Goal: Transaction & Acquisition: Purchase product/service

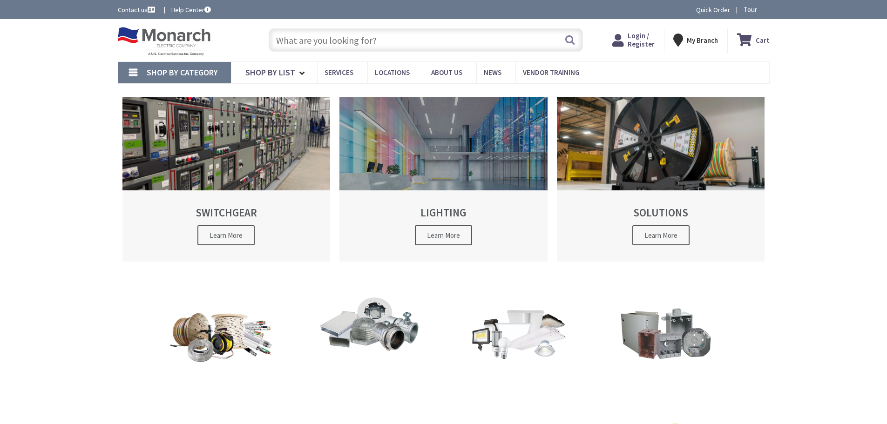
type input "[PERSON_NAME][GEOGRAPHIC_DATA], [GEOGRAPHIC_DATA]"
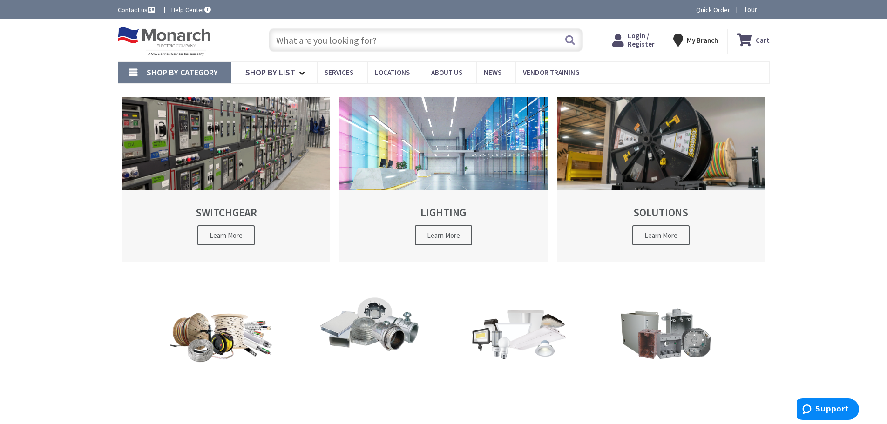
click at [366, 41] on input "text" at bounding box center [426, 39] width 314 height 23
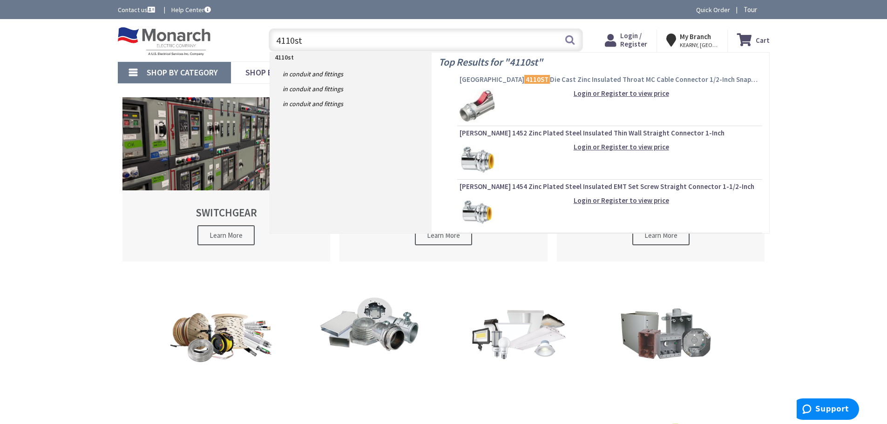
type input "4110st"
click at [524, 79] on mark "4110ST" at bounding box center [537, 80] width 26 height 12
